Goal: Find contact information: Find contact information

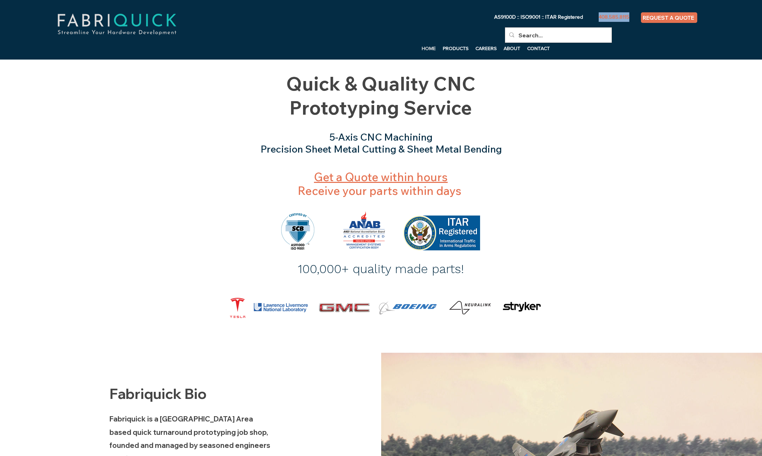
drag, startPoint x: 597, startPoint y: 18, endPoint x: 633, endPoint y: 16, distance: 36.0
click at [633, 16] on p "408.585.8115" at bounding box center [614, 17] width 43 height 10
copy span "408.585.8115"
click at [534, 44] on p "CONTACT" at bounding box center [539, 48] width 30 height 11
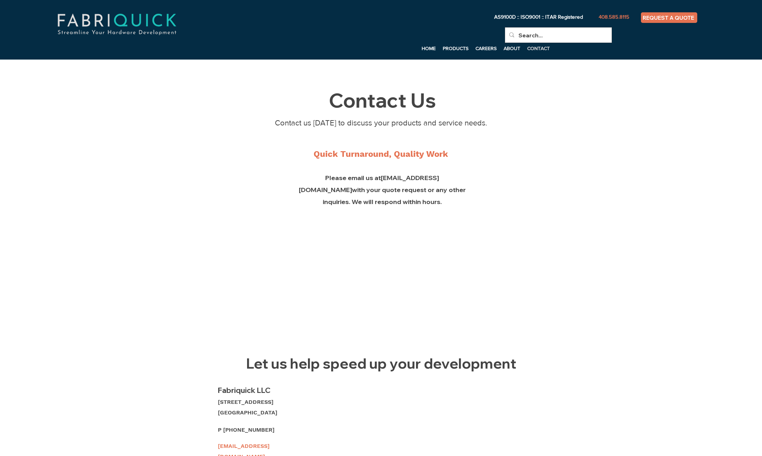
click at [534, 46] on p "CONTACT" at bounding box center [539, 48] width 30 height 11
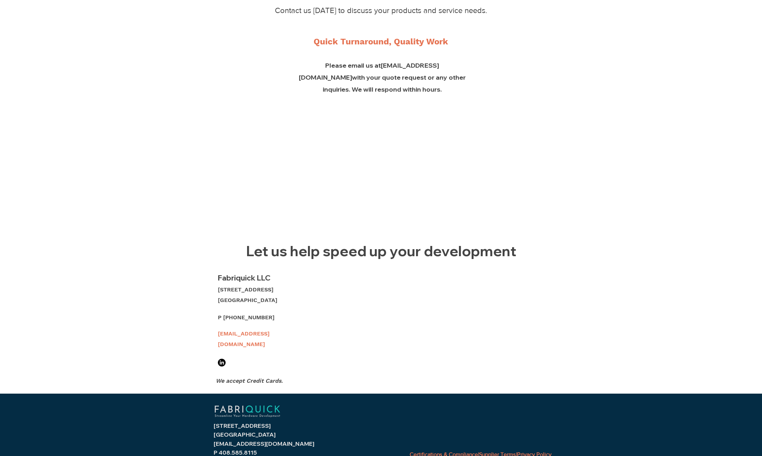
scroll to position [126, 0]
